Goal: Task Accomplishment & Management: Manage account settings

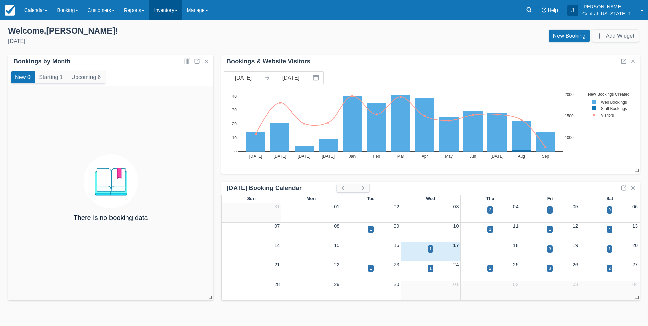
click at [169, 14] on link "Inventory" at bounding box center [165, 10] width 33 height 20
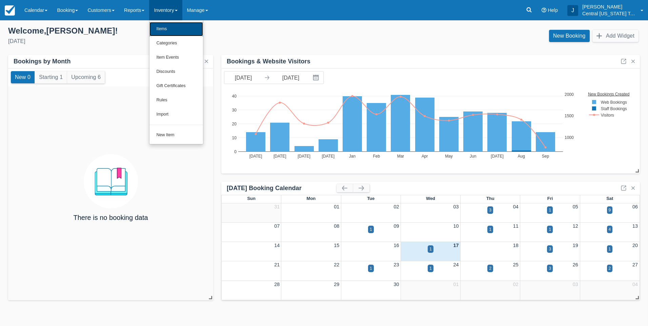
click at [170, 32] on link "Items" at bounding box center [176, 29] width 54 height 14
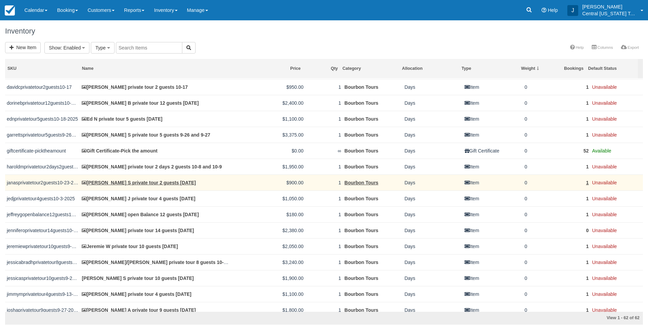
scroll to position [271, 0]
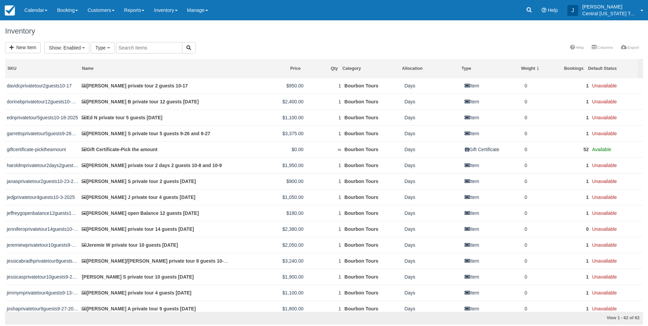
click at [133, 45] on input "text" at bounding box center [149, 48] width 66 height 12
type input "[PERSON_NAME]"
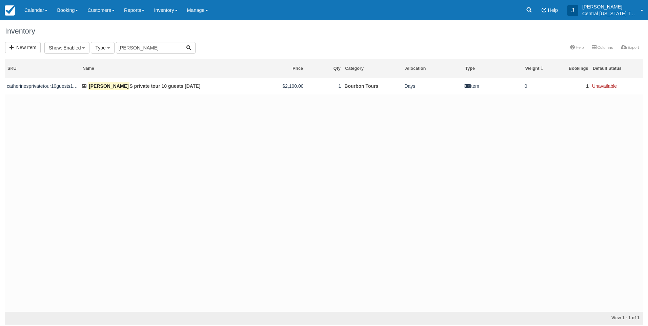
drag, startPoint x: 198, startPoint y: 169, endPoint x: 205, endPoint y: 153, distance: 17.4
click at [198, 169] on div "catherinesprivatetour10guests10-25-2025 Catherine S private tour 10 guests 10-2…" at bounding box center [324, 194] width 638 height 233
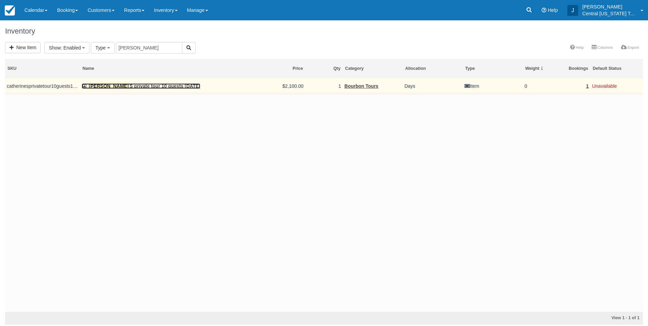
click at [169, 88] on link "Catherine S private tour 10 guests 10-25-2025" at bounding box center [141, 85] width 119 height 5
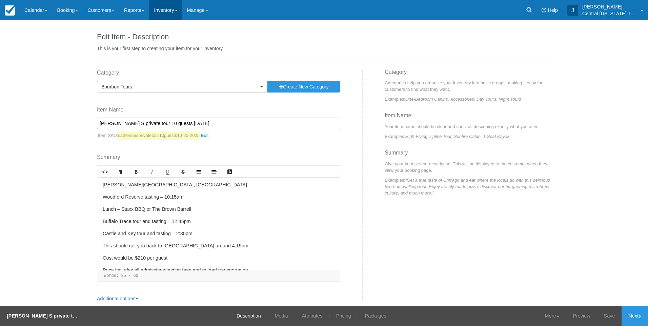
click at [180, 10] on link "Inventory" at bounding box center [165, 10] width 33 height 20
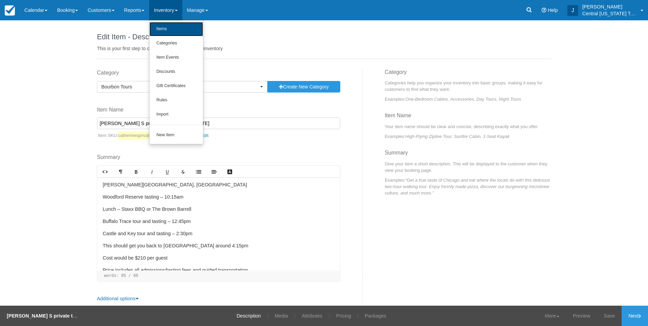
click at [179, 26] on link "Items" at bounding box center [176, 29] width 54 height 14
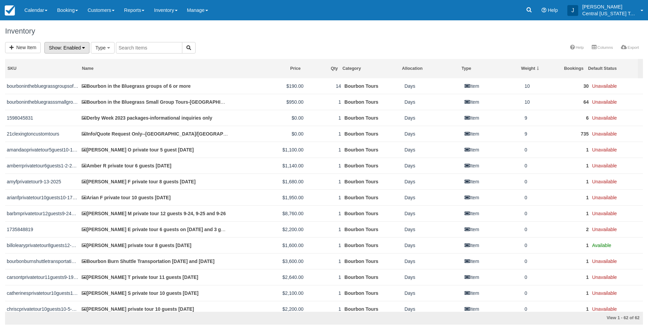
click at [46, 48] on button "Show : Enabled" at bounding box center [66, 48] width 45 height 12
click at [32, 48] on link "New Item" at bounding box center [23, 47] width 36 height 11
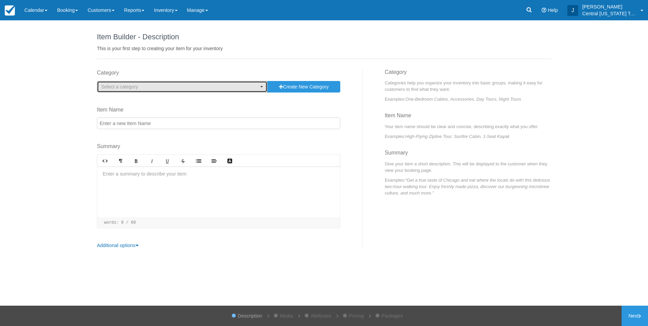
drag, startPoint x: 130, startPoint y: 84, endPoint x: 130, endPoint y: 94, distance: 10.2
click at [130, 84] on span "Select a category" at bounding box center [119, 86] width 37 height 5
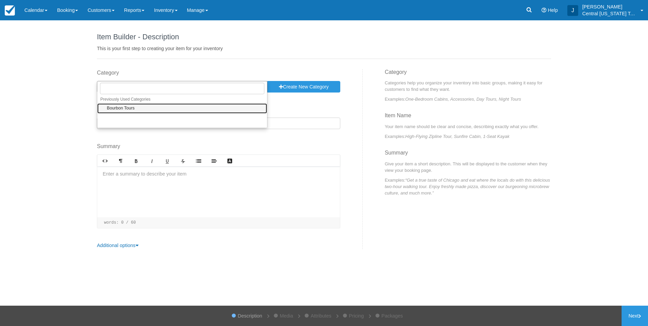
click at [129, 109] on span "Bourbon Tours" at bounding box center [121, 108] width 28 height 6
select select "1"
drag, startPoint x: 128, startPoint y: 122, endPoint x: 134, endPoint y: 122, distance: 5.8
click at [128, 123] on input "Item Name" at bounding box center [218, 124] width 243 height 12
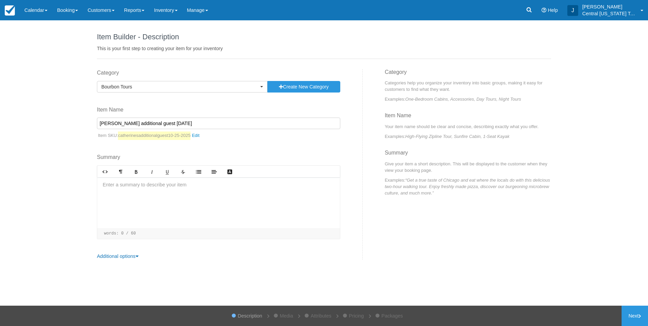
type input "[PERSON_NAME] additional guest [DATE]"
click at [156, 192] on div at bounding box center [218, 202] width 243 height 51
click at [630, 310] on link "Next" at bounding box center [634, 316] width 26 height 20
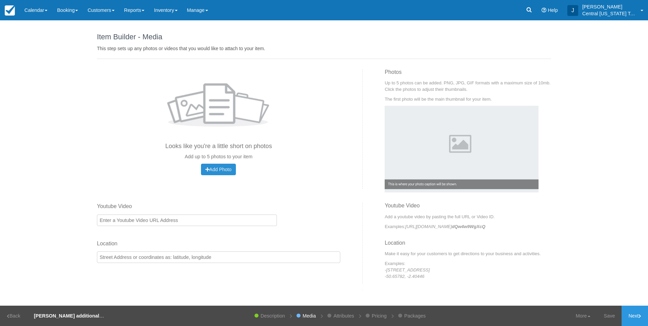
click at [225, 172] on button "Add Photo Uploading..." at bounding box center [218, 170] width 35 height 12
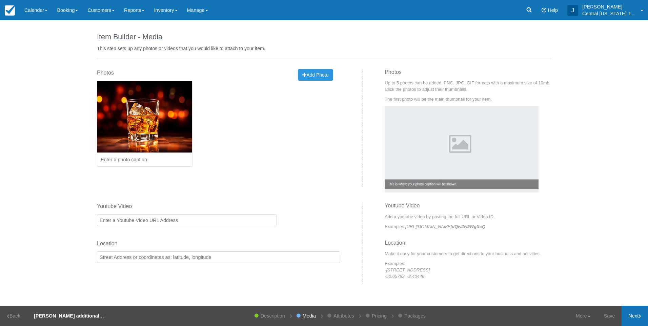
click at [623, 312] on link "Next" at bounding box center [634, 316] width 26 height 20
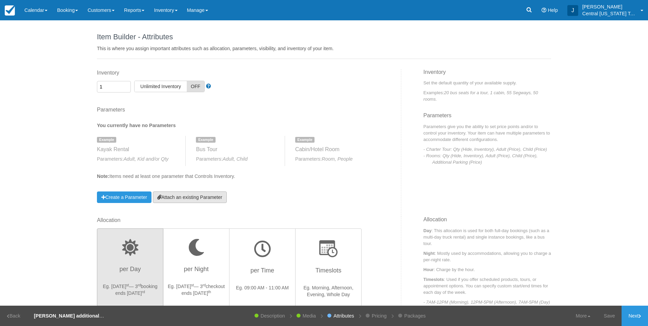
click at [179, 199] on link "Attach an existing Parameter" at bounding box center [190, 197] width 74 height 12
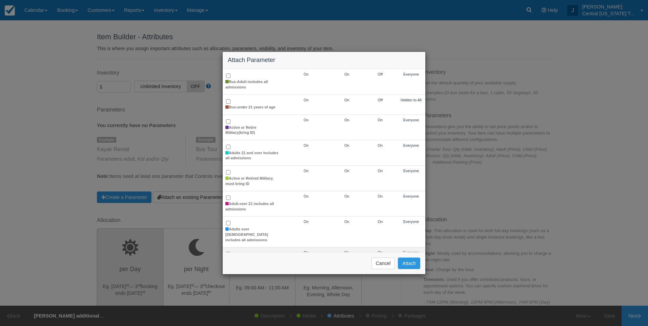
scroll to position [68, 0]
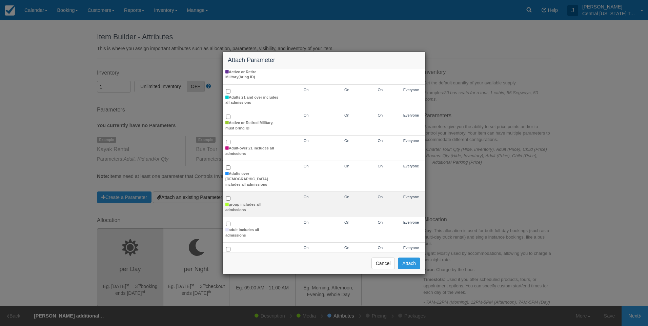
click at [243, 195] on td "group includes all admissions" at bounding box center [252, 204] width 59 height 25
checkbox input "true"
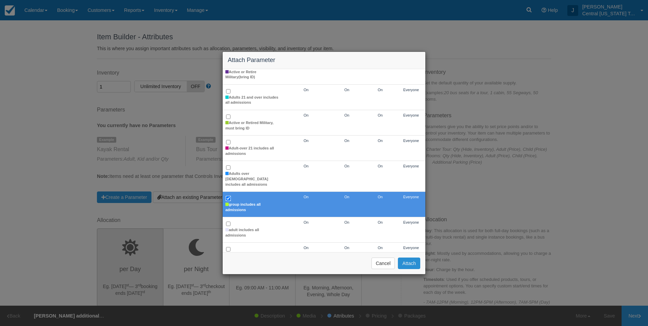
click at [403, 260] on button "Attach" at bounding box center [409, 263] width 22 height 12
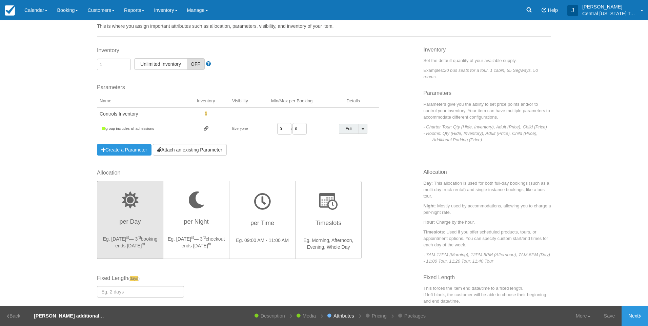
scroll to position [92, 0]
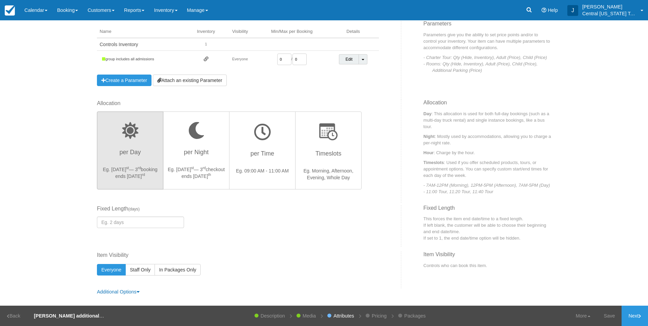
drag, startPoint x: 280, startPoint y: 59, endPoint x: 210, endPoint y: 71, distance: 70.9
click at [267, 60] on td "0 / 0" at bounding box center [291, 59] width 71 height 17
type input "1"
click at [339, 242] on div "Fixed Start Time Default Length ( days ) Fixed Length ( days ) Timeslot Setup S…" at bounding box center [246, 226] width 309 height 42
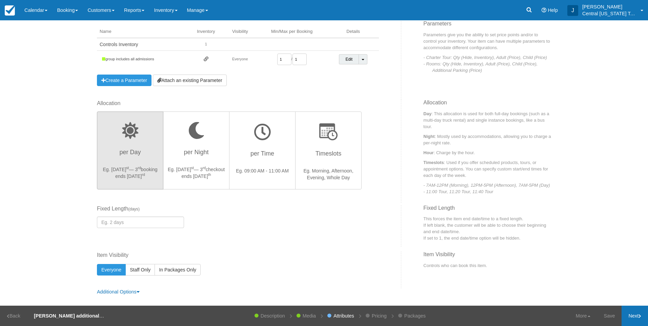
click at [631, 319] on link "Next" at bounding box center [634, 316] width 26 height 20
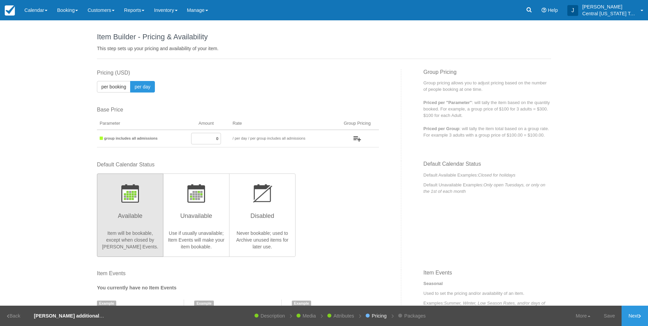
drag, startPoint x: 199, startPoint y: 137, endPoint x: 372, endPoint y: 94, distance: 178.9
click at [277, 129] on table "Parameter Amount Rate Group Pricing to / per booking per day / Priced per Qty P…" at bounding box center [238, 133] width 282 height 30
type input "185"
click at [351, 218] on div "Default Calendar Status Available Item will be bookable, except when closed by …" at bounding box center [238, 208] width 282 height 95
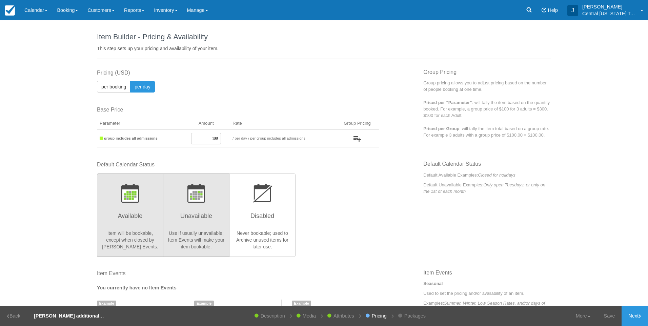
click at [213, 208] on button "Unavailable Use if usually unavailable; Item Events will make your item bookabl…" at bounding box center [196, 214] width 66 height 83
radio input "true"
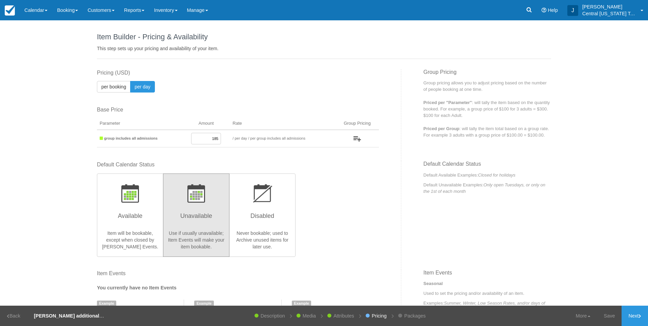
click at [334, 218] on div "Default Calendar Status Available Item will be bookable, except when closed by …" at bounding box center [238, 208] width 282 height 95
click at [628, 312] on link "Next" at bounding box center [634, 316] width 26 height 20
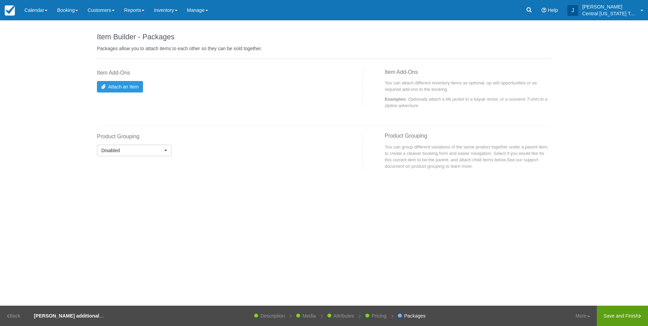
click at [613, 307] on link "Save and Finish" at bounding box center [622, 316] width 51 height 20
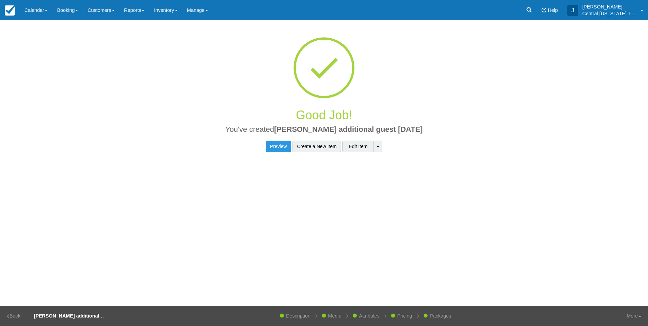
drag, startPoint x: 420, startPoint y: 127, endPoint x: 280, endPoint y: 130, distance: 140.3
click at [280, 130] on h2 "You've created Catherine S additional guest 10-25-2025" at bounding box center [324, 131] width 444 height 12
copy span "[PERSON_NAME] additional guest [DATE]"
click at [179, 9] on link "Inventory" at bounding box center [165, 10] width 33 height 20
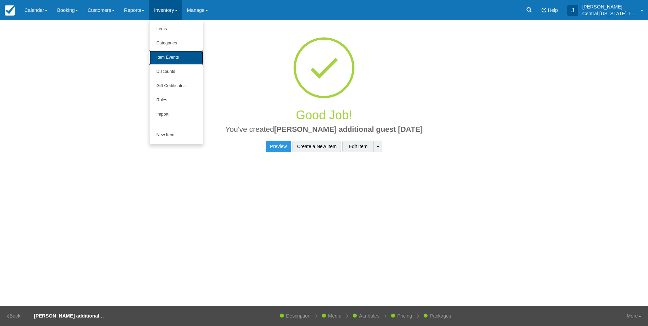
click at [182, 54] on link "Item Events" at bounding box center [176, 57] width 54 height 14
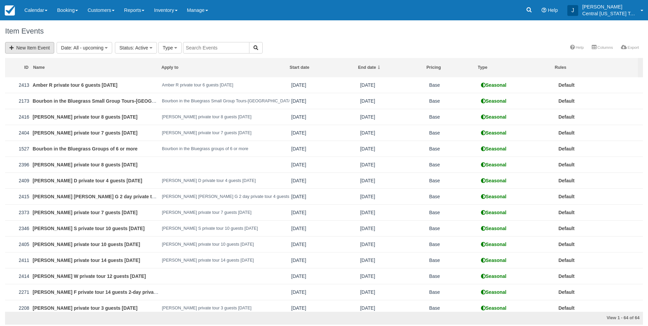
click at [42, 47] on link "New Item Event" at bounding box center [29, 48] width 49 height 12
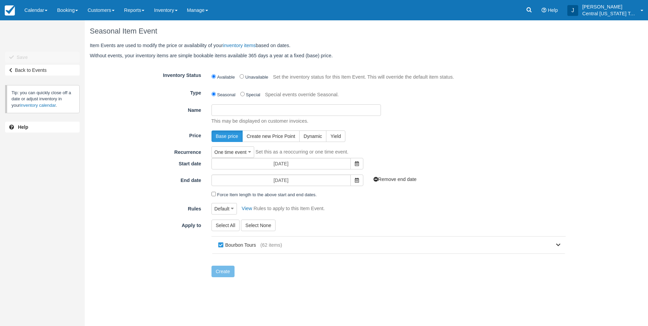
click at [276, 112] on input "Name" at bounding box center [295, 110] width 169 height 12
paste input "[PERSON_NAME] additional guest [DATE]"
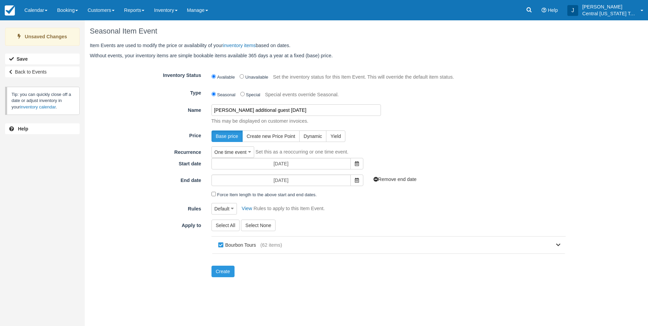
type input "[PERSON_NAME] additional guest [DATE]"
click at [415, 130] on form "Inventory Status Available Unavailable Set the inventory status for this Item E…" at bounding box center [328, 173] width 476 height 208
click at [356, 163] on icon at bounding box center [357, 163] width 4 height 5
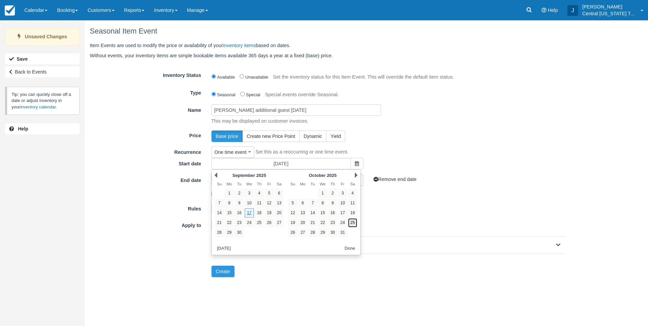
click at [351, 221] on link "25" at bounding box center [352, 222] width 9 height 9
type input "10/25/25"
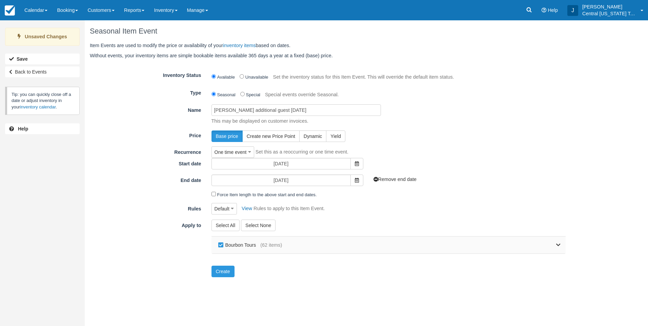
click at [233, 242] on label "Bourbon Tours" at bounding box center [238, 245] width 44 height 10
checkbox input "false"
click at [555, 247] on link at bounding box center [421, 244] width 278 height 17
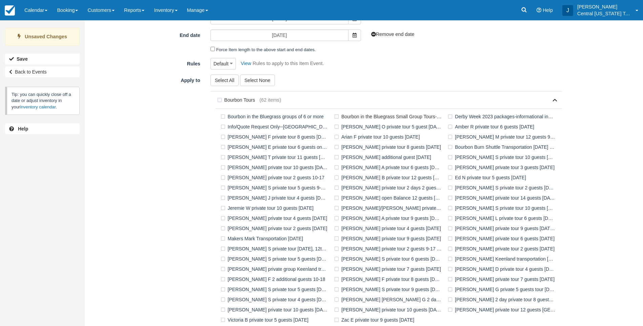
scroll to position [175, 0]
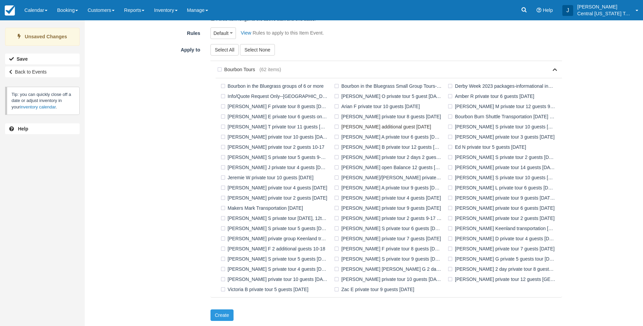
click at [364, 126] on label "[PERSON_NAME] additional guest [DATE]" at bounding box center [383, 127] width 103 height 10
checkbox input "true"
click at [225, 316] on button "Create" at bounding box center [221, 315] width 23 height 12
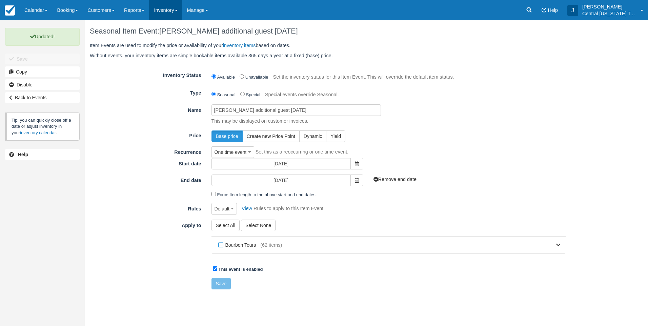
click at [166, 10] on link "Inventory" at bounding box center [165, 10] width 33 height 20
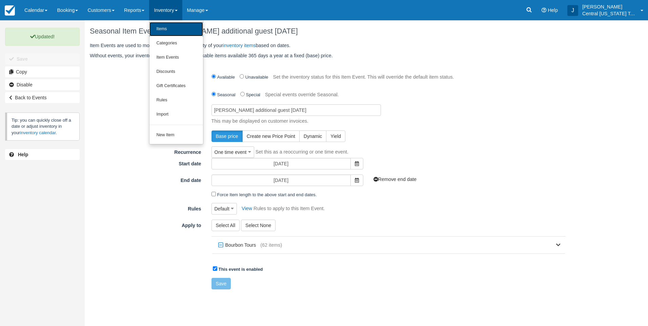
click at [170, 25] on link "Items" at bounding box center [176, 29] width 54 height 14
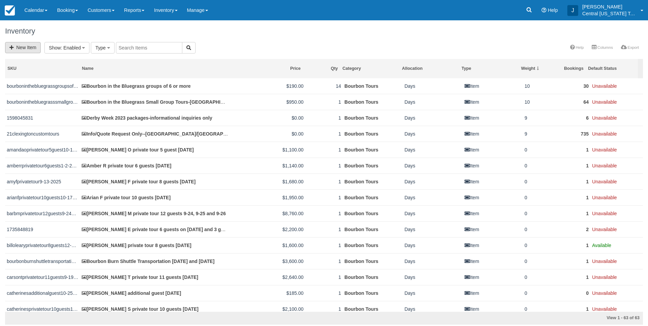
click at [29, 52] on link "New Item" at bounding box center [23, 47] width 36 height 11
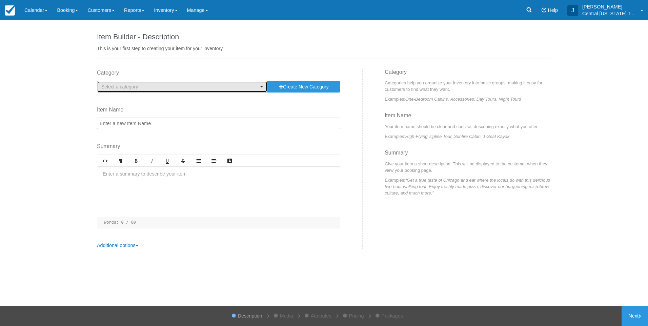
click at [156, 90] on button "Select a category" at bounding box center [182, 87] width 170 height 12
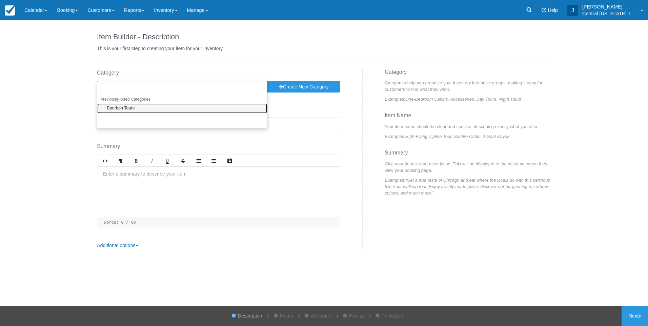
click at [144, 108] on link "Bourbon Tours" at bounding box center [182, 108] width 170 height 11
select select "1"
click at [139, 124] on input "Item Name" at bounding box center [218, 124] width 243 height 12
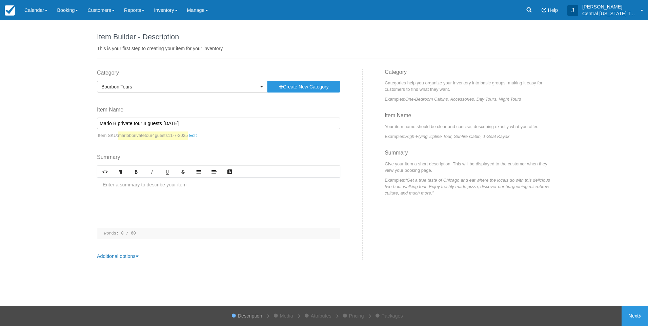
type input "Marlo B private tour 4 guests [DATE]"
click at [180, 188] on div at bounding box center [218, 202] width 243 height 51
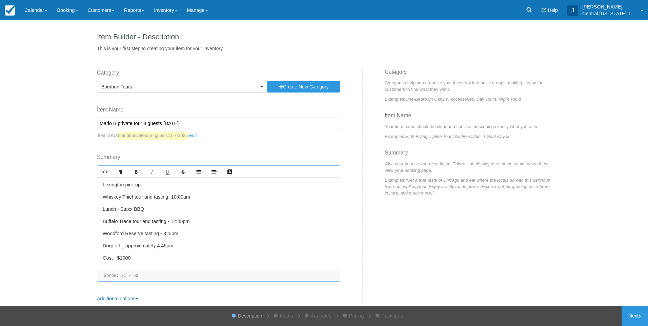
scroll to position [3, 0]
click at [127, 266] on p "﻿" at bounding box center [219, 267] width 232 height 7
drag, startPoint x: 125, startPoint y: 211, endPoint x: 199, endPoint y: 222, distance: 74.7
click at [204, 213] on div "Lexington pick up ﻿Whiskey Thief tour and tasting -10:00am ﻿Lunch - Staxx BBQ ﻿…" at bounding box center [218, 223] width 243 height 93
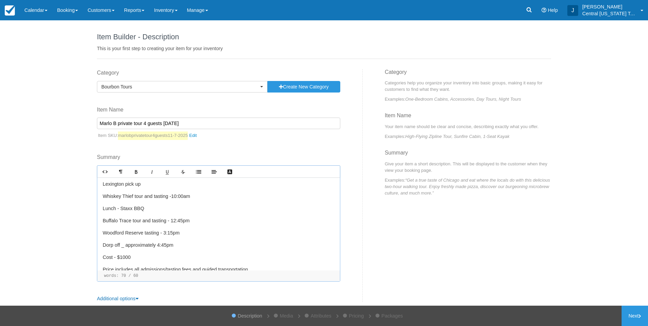
scroll to position [49, 0]
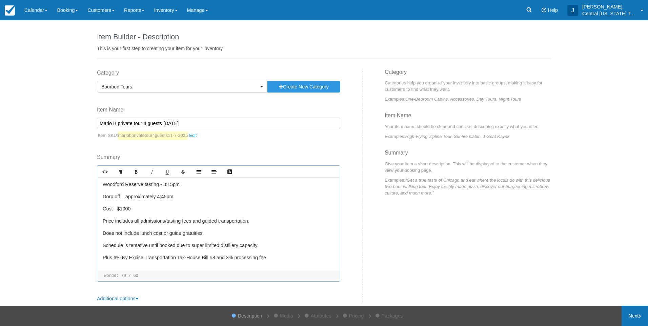
click at [631, 313] on link "Next" at bounding box center [634, 316] width 26 height 20
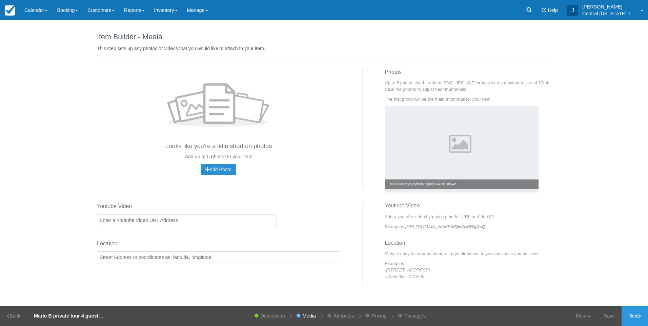
click at [223, 168] on span "Add Photo" at bounding box center [218, 169] width 26 height 5
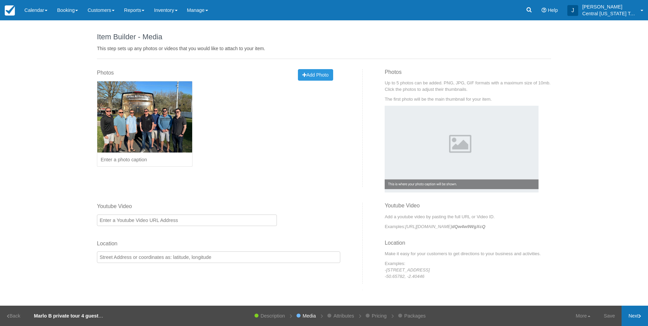
click at [632, 317] on link "Next" at bounding box center [634, 316] width 26 height 20
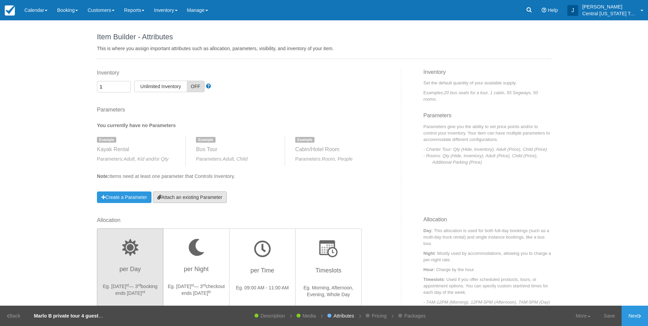
click at [212, 202] on link "Attach an existing Parameter" at bounding box center [190, 197] width 74 height 12
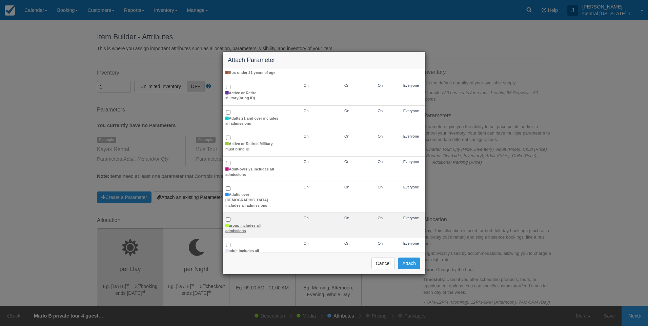
scroll to position [68, 0]
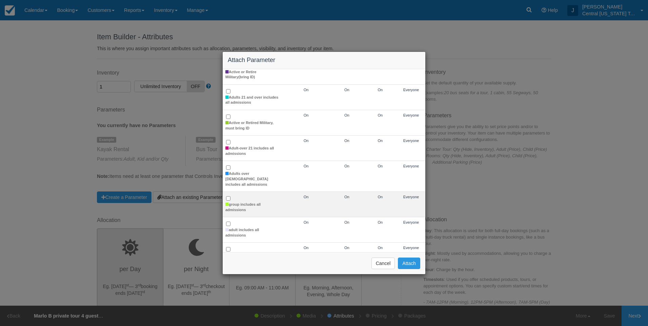
click at [249, 195] on td "group includes all admissions" at bounding box center [252, 204] width 59 height 25
checkbox input "true"
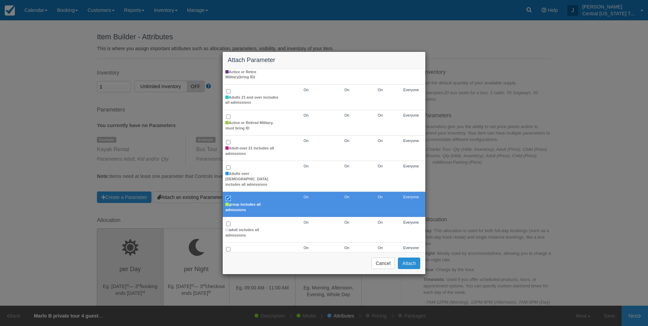
click at [416, 262] on button "Attach" at bounding box center [409, 263] width 22 height 12
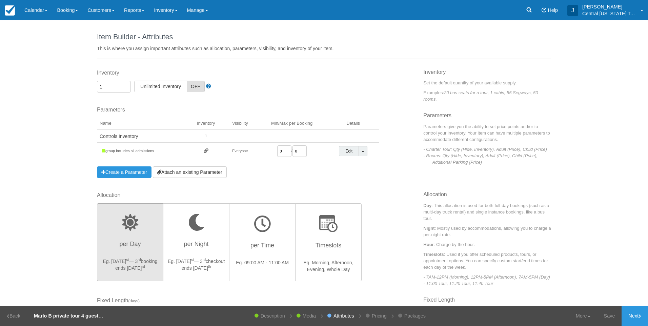
drag, startPoint x: 273, startPoint y: 150, endPoint x: 250, endPoint y: 151, distance: 23.1
click at [253, 151] on tr "group includes all admissions Everyone 0 / 0 Edit Toggle Dropdown Detach Parame…" at bounding box center [238, 151] width 282 height 17
type input "1"
click at [360, 190] on div "Inventory 1 Unlimited ON Unlimited Inventory OFF This item is a Product Groupin…" at bounding box center [246, 130] width 309 height 122
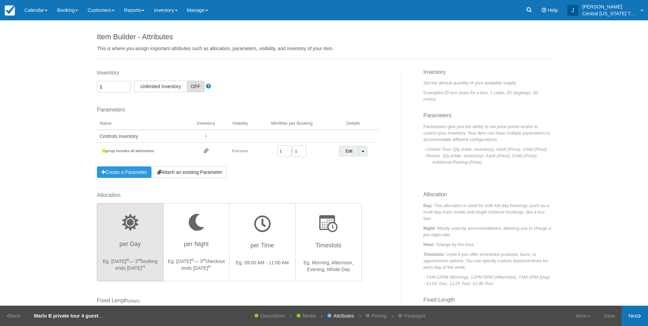
click at [640, 317] on icon at bounding box center [639, 316] width 3 height 4
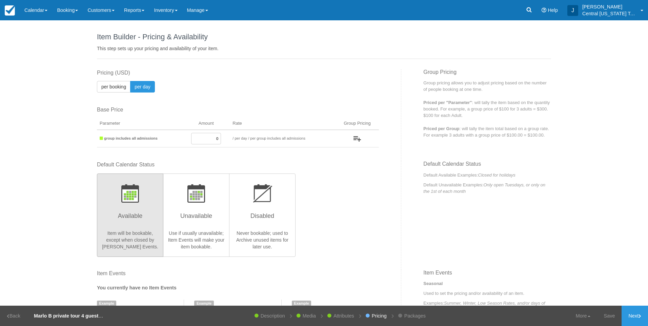
drag, startPoint x: 202, startPoint y: 139, endPoint x: 273, endPoint y: 131, distance: 71.9
click at [273, 131] on tr "group includes all admissions 0 / per booking per day / per group includes all …" at bounding box center [238, 139] width 282 height 18
type input "1000"
click at [343, 204] on div "Default Calendar Status Available Item will be bookable, except when closed by …" at bounding box center [238, 208] width 282 height 95
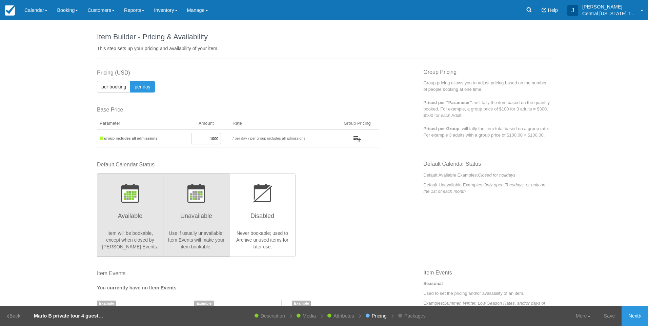
click at [206, 211] on h3 "Unavailable" at bounding box center [196, 217] width 58 height 17
radio input "true"
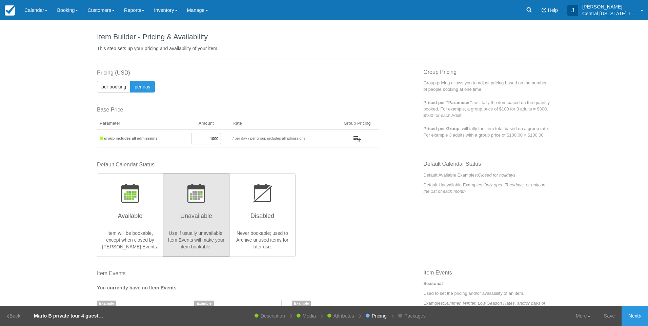
click at [322, 219] on div "Default Calendar Status Available Item will be bookable, except when closed by …" at bounding box center [238, 208] width 282 height 95
click at [638, 317] on link "Next" at bounding box center [634, 316] width 26 height 20
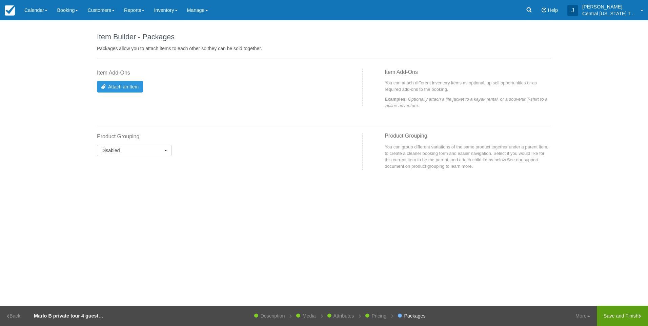
click at [635, 318] on link "Save and Finish" at bounding box center [622, 316] width 51 height 20
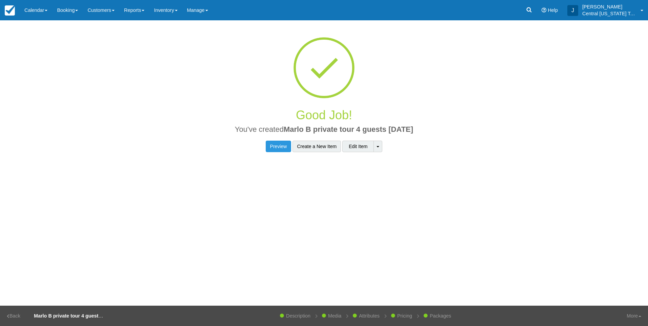
drag, startPoint x: 429, startPoint y: 128, endPoint x: 280, endPoint y: 131, distance: 148.8
click at [280, 131] on h2 "You've created Marlo B private tour 4 guests 11-7-2025" at bounding box center [324, 131] width 444 height 12
copy span "Marlo B private tour 4 guests [DATE]"
click at [174, 12] on link "Inventory" at bounding box center [165, 10] width 33 height 20
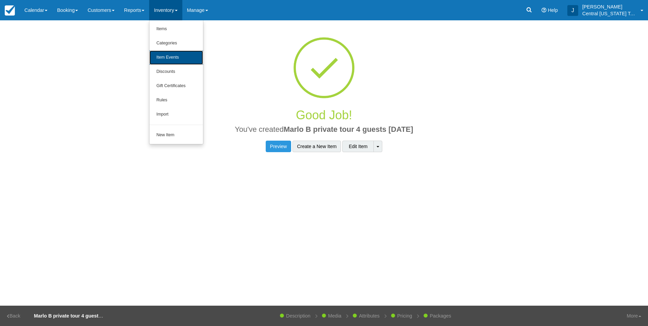
click at [182, 56] on link "Item Events" at bounding box center [176, 57] width 54 height 14
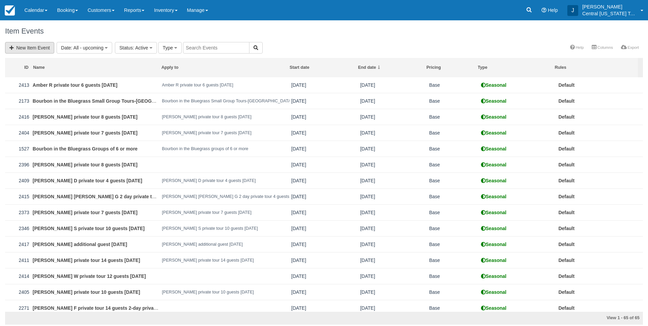
click at [35, 46] on link "New Item Event" at bounding box center [29, 48] width 49 height 12
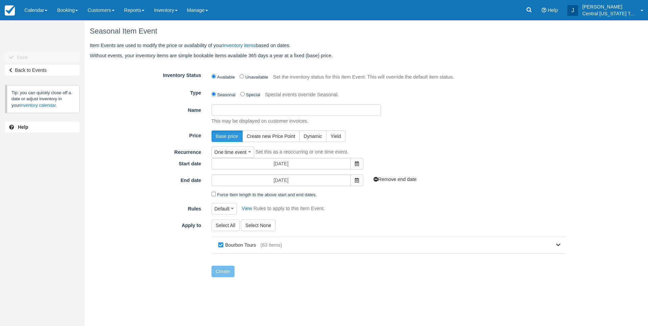
click at [275, 112] on input "Name" at bounding box center [295, 110] width 169 height 12
paste input "Marlo B private tour 4 guests [DATE]"
type input "Marlo B private tour 4 guests [DATE]"
drag, startPoint x: 445, startPoint y: 136, endPoint x: 440, endPoint y: 138, distance: 4.4
click at [441, 138] on div "Base price Create new Price Point Dynamic Yield" at bounding box center [388, 136] width 365 height 12
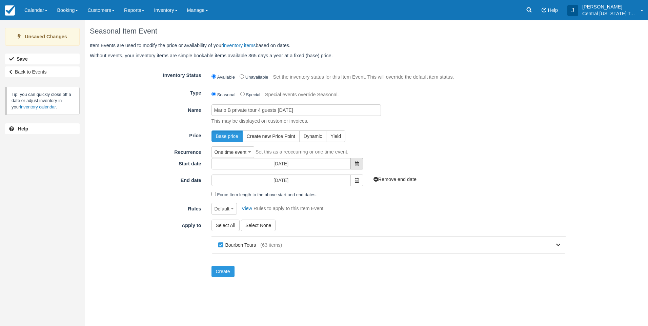
click at [358, 164] on icon at bounding box center [357, 163] width 4 height 5
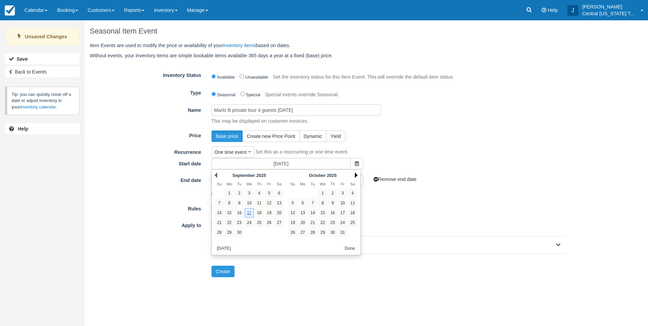
click at [356, 174] on link "Next" at bounding box center [356, 174] width 3 height 5
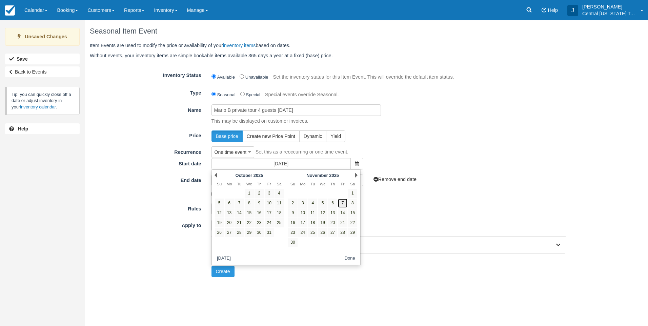
click at [344, 203] on link "7" at bounding box center [342, 203] width 9 height 9
type input "[DATE]"
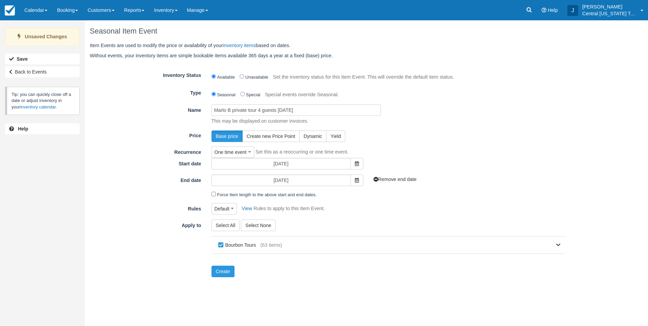
click at [440, 145] on form "Inventory Status Available Unavailable Set the inventory status for this Item E…" at bounding box center [328, 173] width 476 height 208
drag, startPoint x: 257, startPoint y: 241, endPoint x: 374, endPoint y: 244, distance: 116.6
click at [257, 242] on label "Bourbon Tours" at bounding box center [238, 245] width 44 height 10
checkbox input "false"
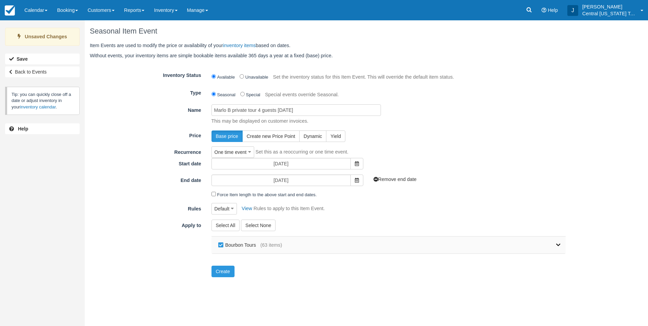
checkbox input "false"
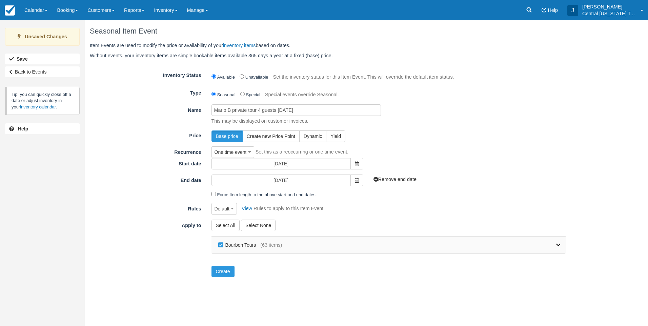
checkbox input "false"
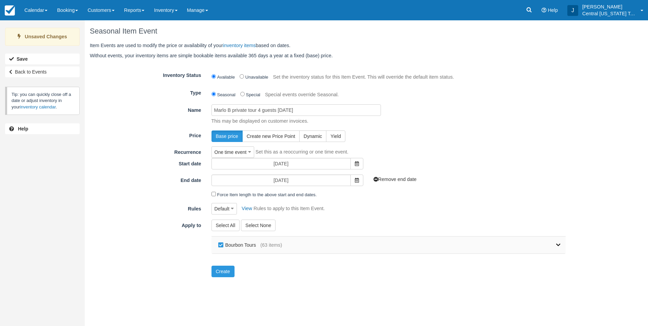
checkbox input "false"
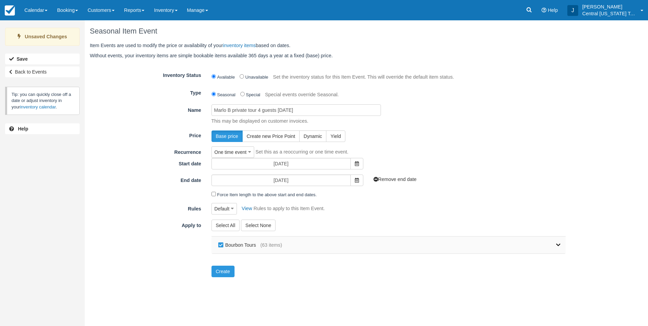
checkbox input "false"
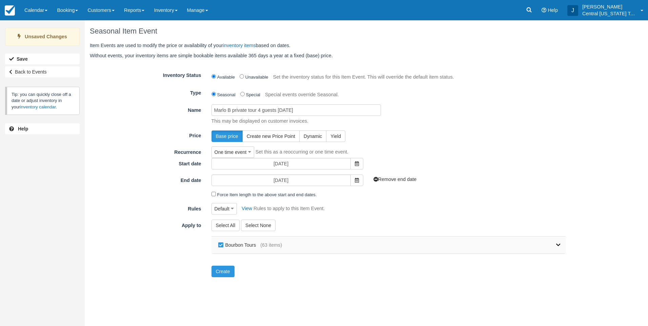
checkbox input "false"
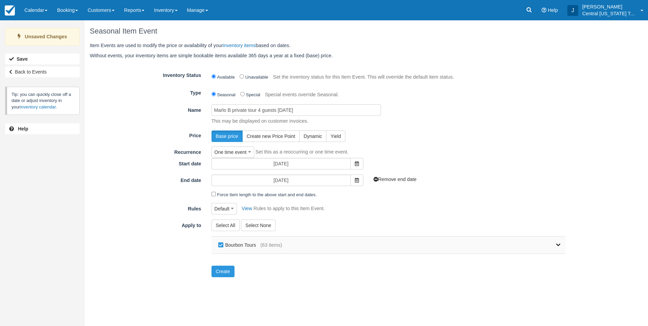
checkbox input "false"
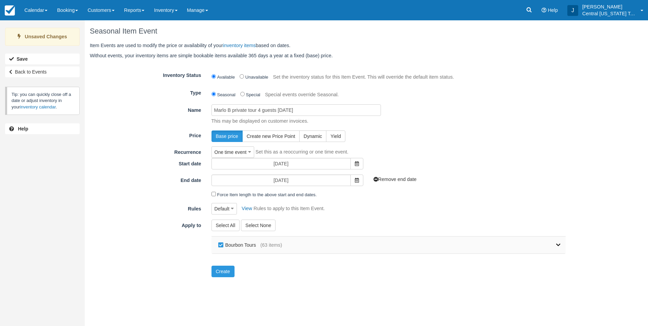
checkbox input "false"
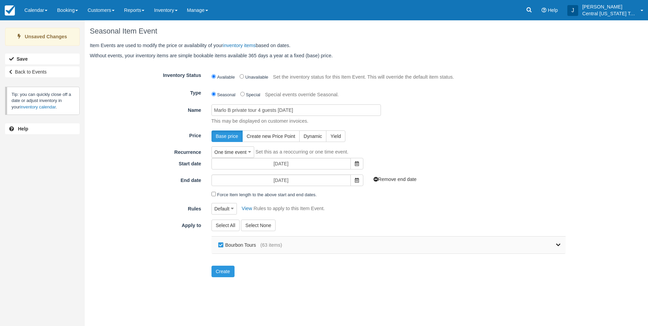
checkbox input "false"
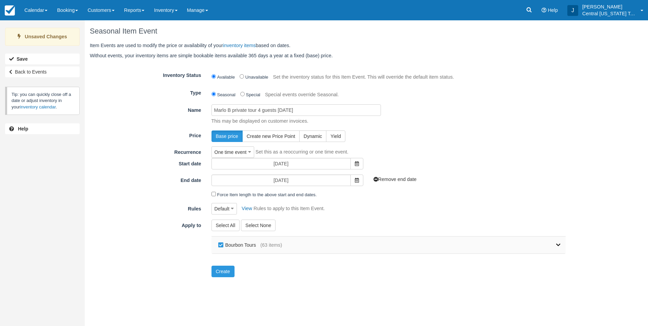
checkbox input "false"
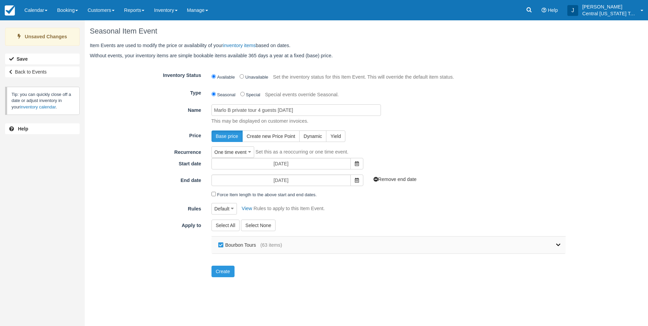
checkbox input "false"
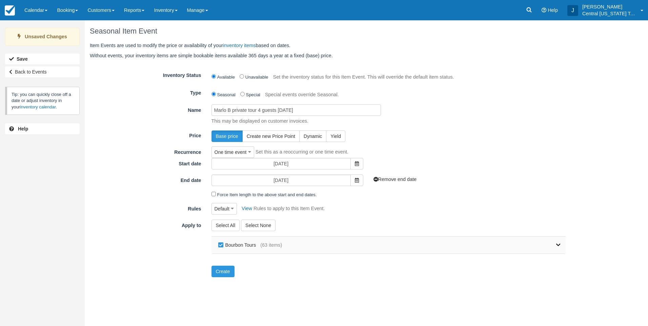
checkbox input "false"
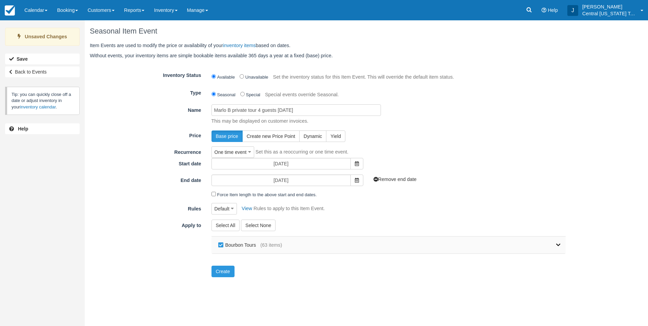
checkbox input "false"
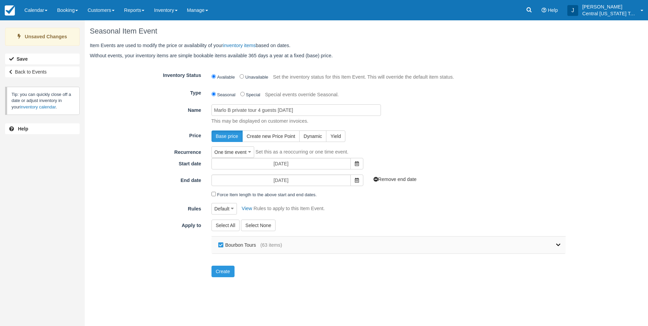
checkbox input "false"
click at [558, 245] on icon at bounding box center [558, 245] width 4 height 5
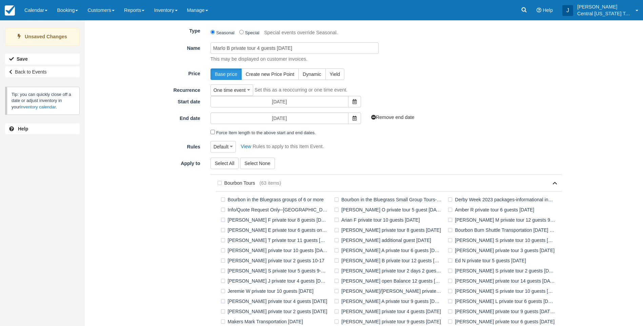
scroll to position [159, 0]
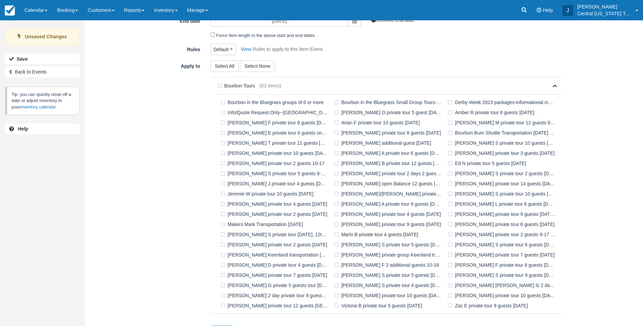
click at [344, 233] on label "Marlo B private tour 4 guests [DATE]" at bounding box center [377, 234] width 90 height 10
checkbox input "true"
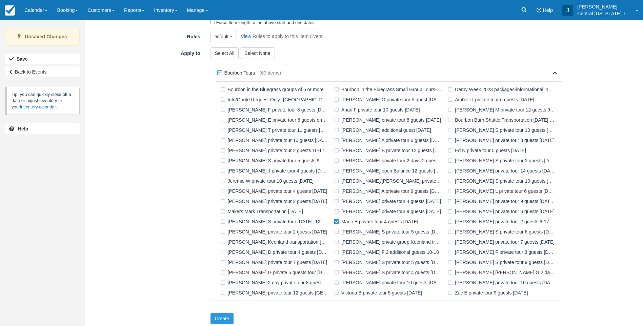
scroll to position [175, 0]
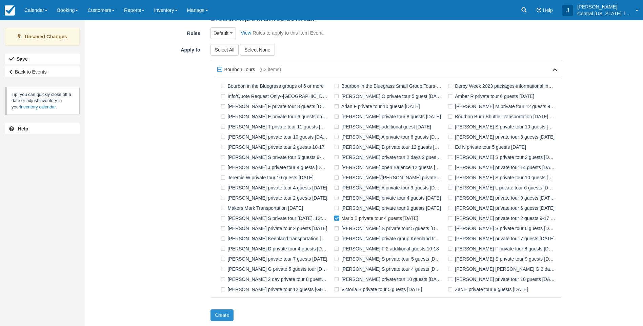
click at [219, 313] on button "Create" at bounding box center [221, 315] width 23 height 12
